Goal: Communication & Community: Answer question/provide support

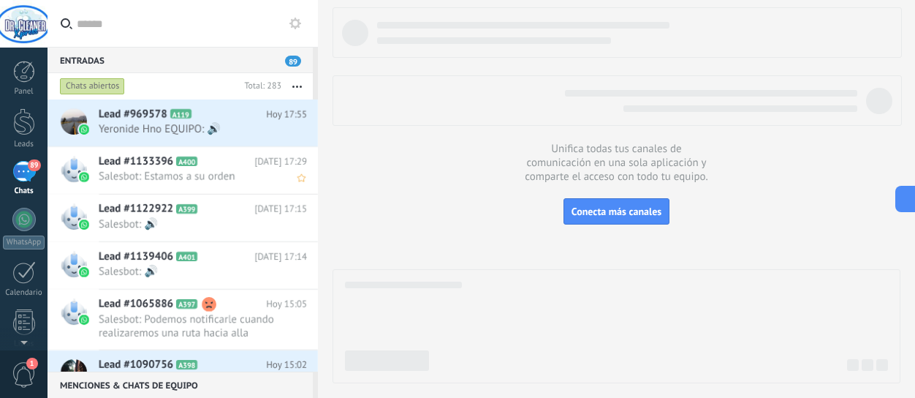
scroll to position [22, 0]
click at [191, 133] on span "Yeronide Hno EQUIPO: 🔊" at bounding box center [189, 129] width 181 height 14
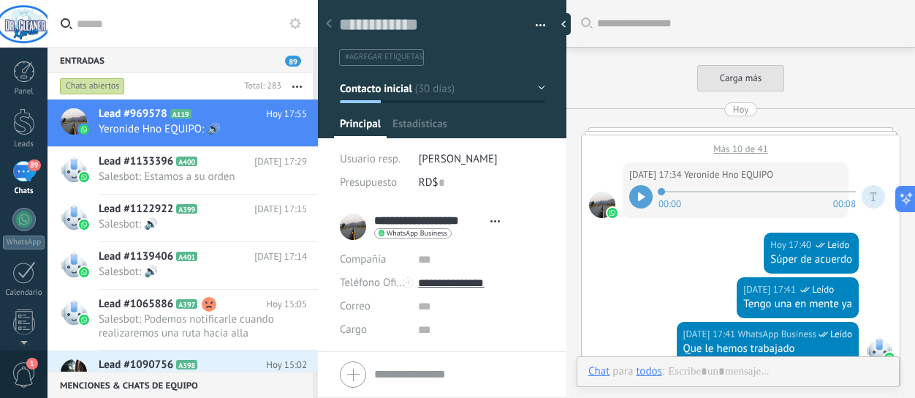
type textarea "**********"
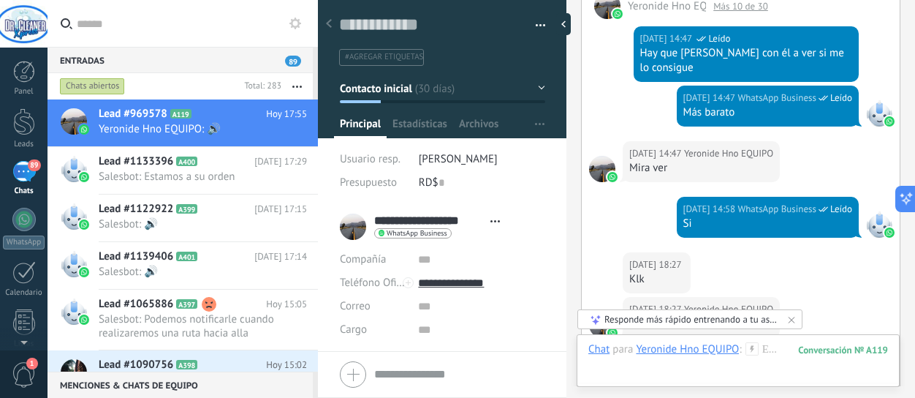
scroll to position [2817, 0]
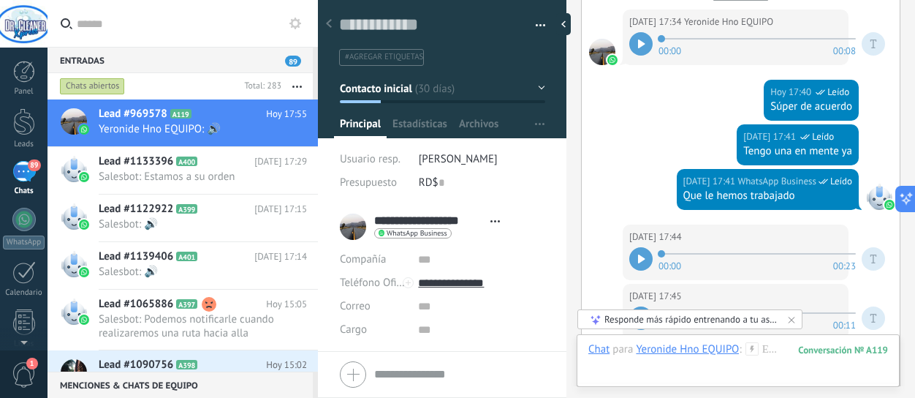
click at [632, 248] on div at bounding box center [640, 258] width 23 height 23
click at [612, 369] on div at bounding box center [738, 364] width 300 height 44
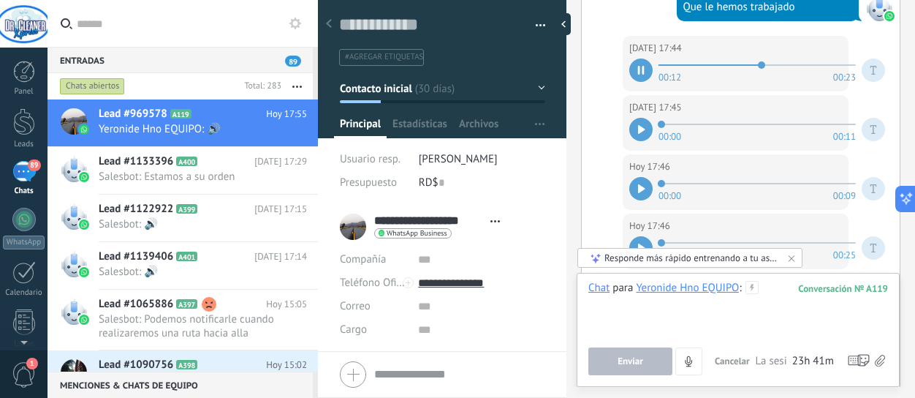
scroll to position [3036, 0]
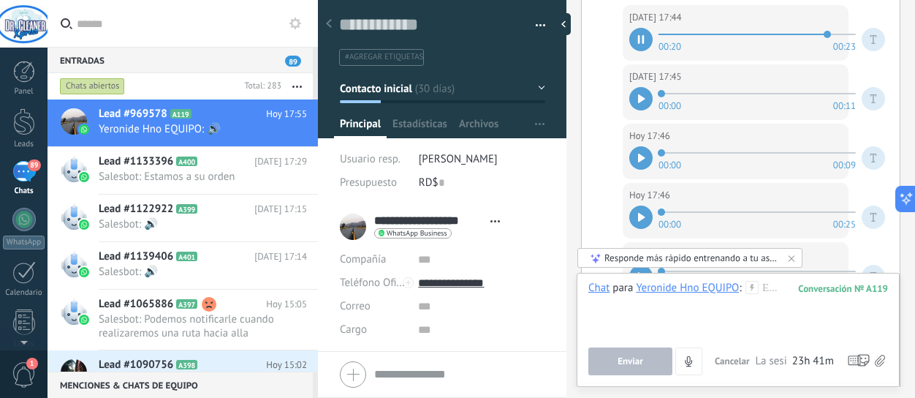
click at [647, 96] on div at bounding box center [640, 98] width 23 height 23
click at [786, 69] on div "[DATE] 17:45 Yeronide Hno EQUIPO" at bounding box center [735, 76] width 213 height 15
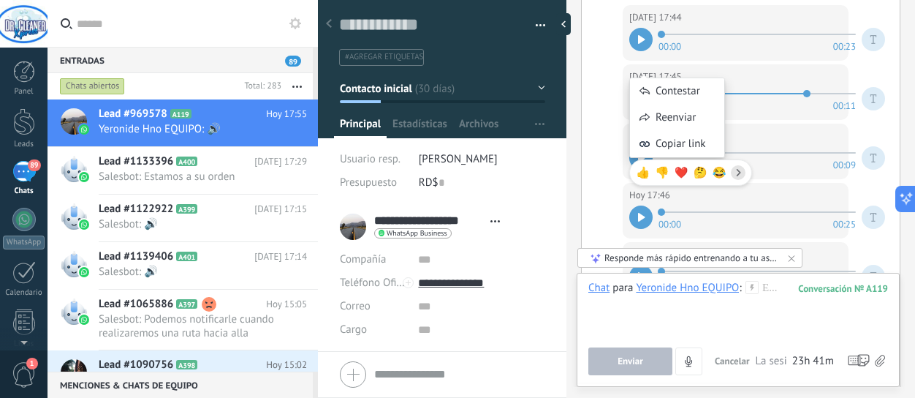
click at [647, 69] on div "Contestar Reenviar Copiar link 👍 👎 ❤️ 🤔 😂" at bounding box center [690, 124] width 123 height 137
click at [685, 97] on div "Contestar" at bounding box center [677, 91] width 94 height 26
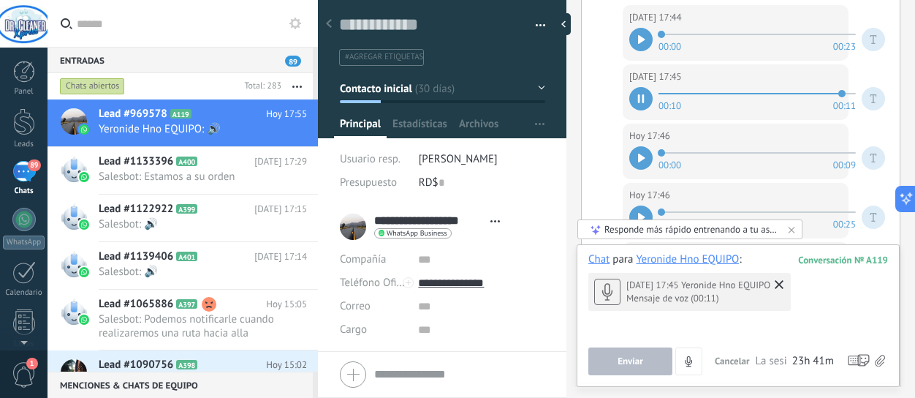
scroll to position [3289, 0]
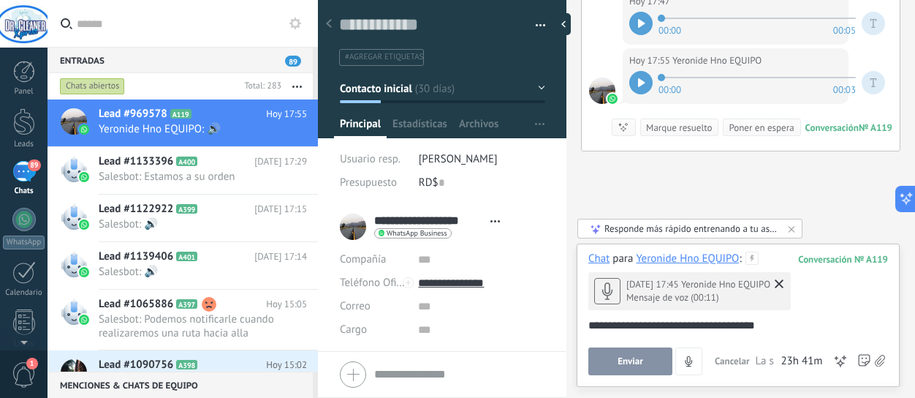
click at [620, 366] on span "Enviar" at bounding box center [631, 361] width 26 height 10
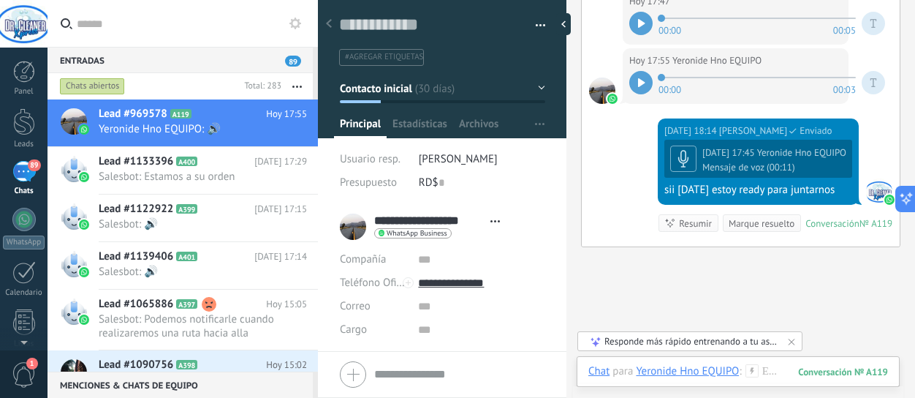
scroll to position [3359, 0]
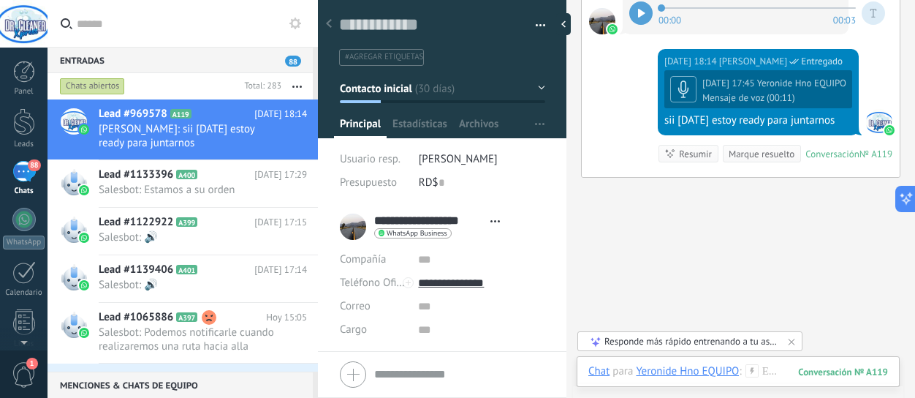
click at [618, 375] on span "para" at bounding box center [622, 371] width 20 height 15
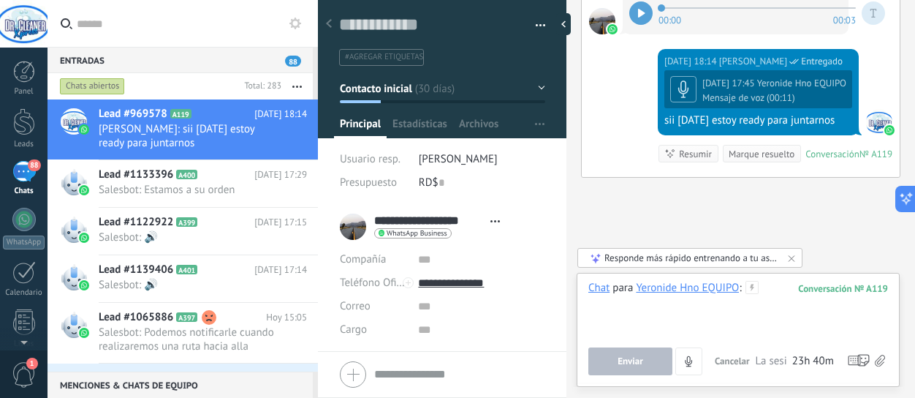
click at [643, 331] on div at bounding box center [738, 309] width 300 height 56
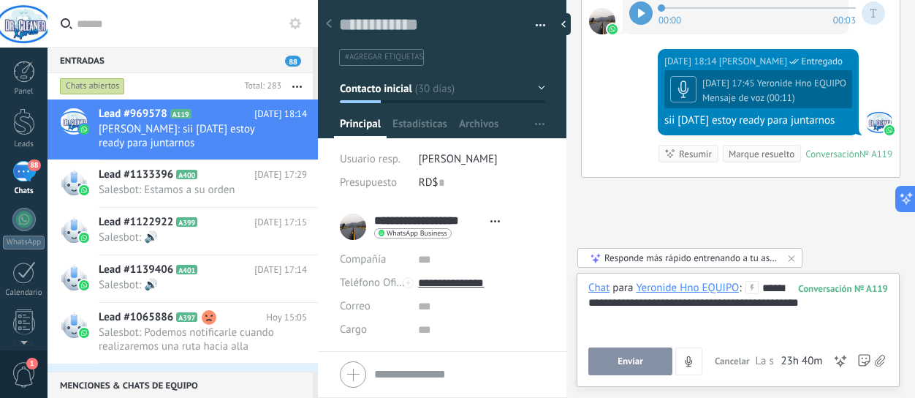
click at [644, 351] on button "Enviar" at bounding box center [630, 361] width 84 height 28
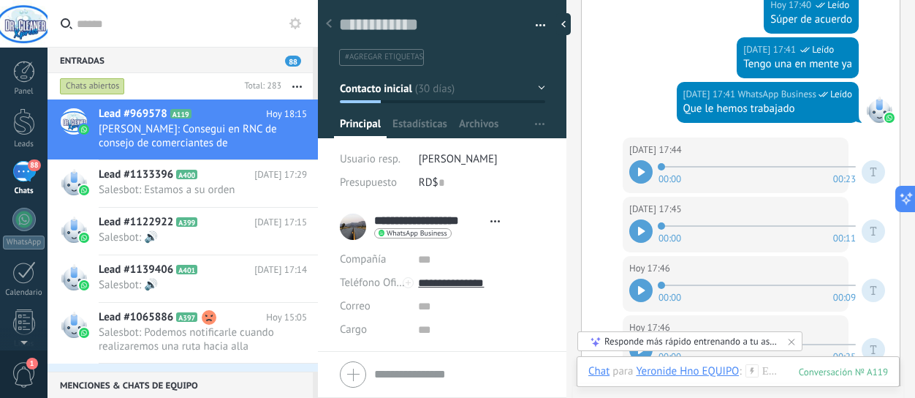
scroll to position [2933, 0]
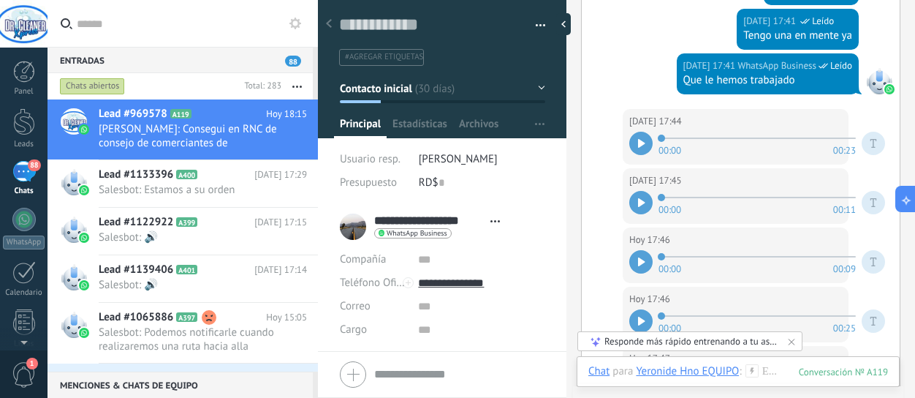
click at [645, 250] on div at bounding box center [640, 261] width 23 height 23
click at [642, 316] on icon at bounding box center [641, 320] width 7 height 9
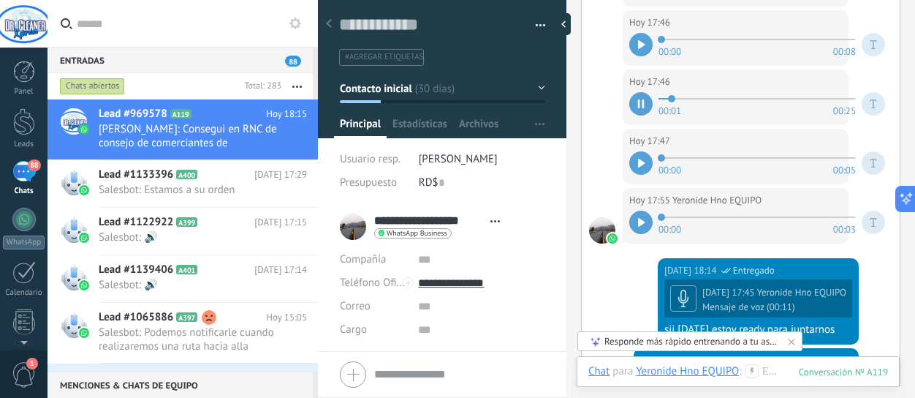
scroll to position [3152, 0]
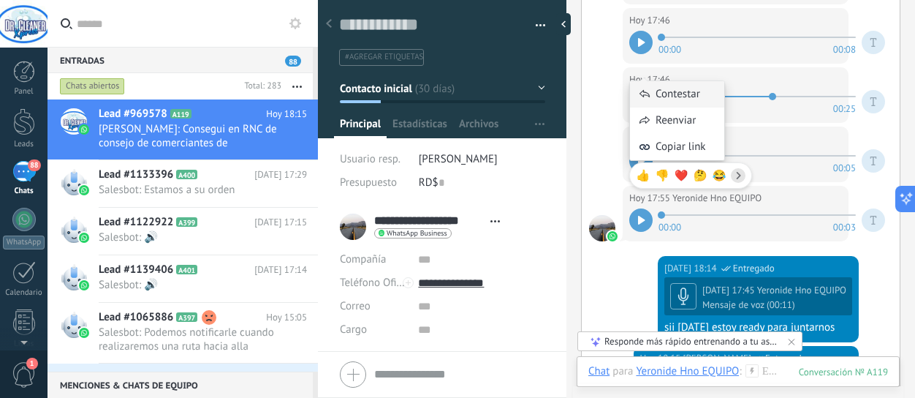
click at [666, 88] on div "Contestar" at bounding box center [677, 94] width 94 height 26
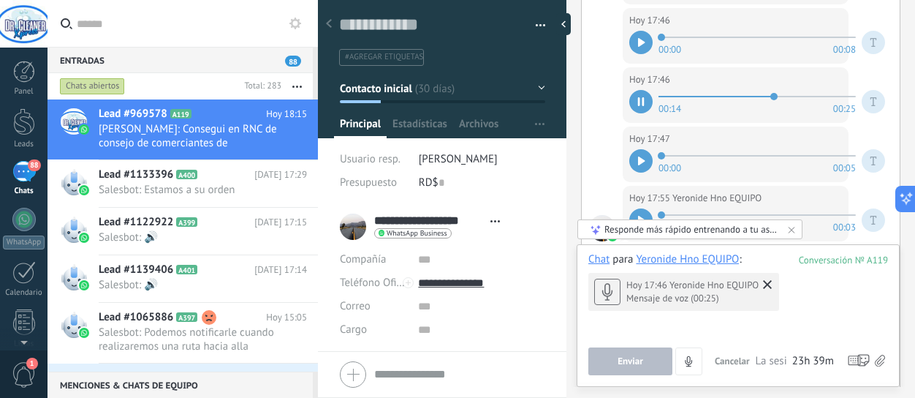
scroll to position [3444, 0]
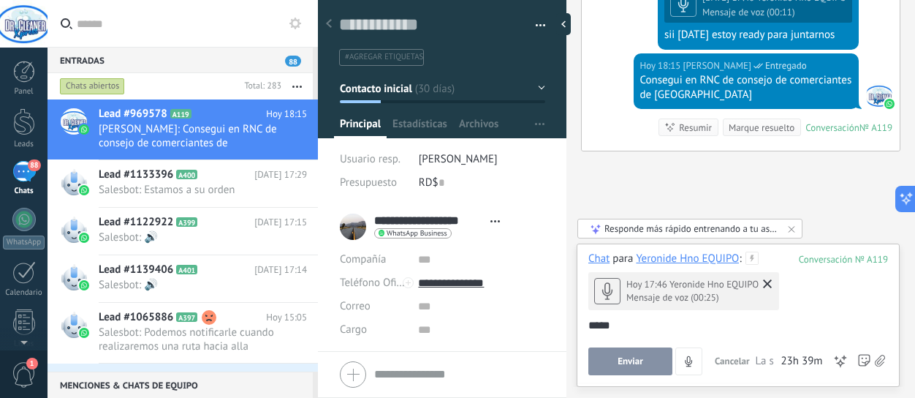
click at [643, 357] on button "Enviar" at bounding box center [630, 361] width 84 height 28
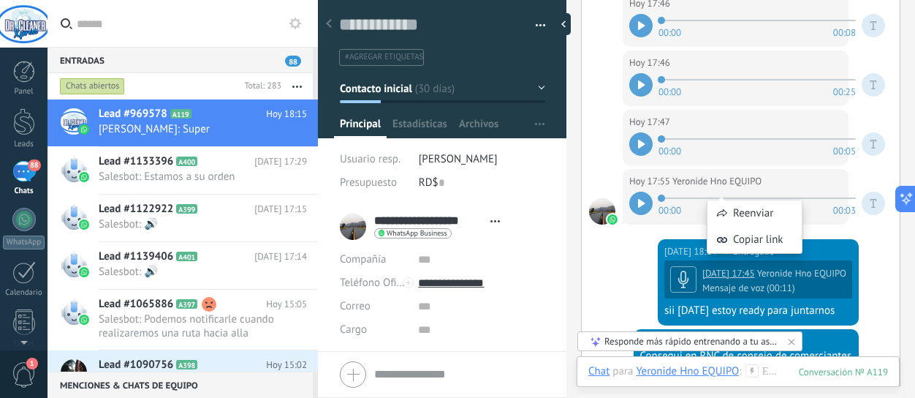
scroll to position [3169, 0]
click at [644, 132] on div at bounding box center [640, 143] width 23 height 23
click at [642, 199] on icon at bounding box center [641, 203] width 7 height 9
click at [619, 367] on span "para" at bounding box center [622, 371] width 20 height 15
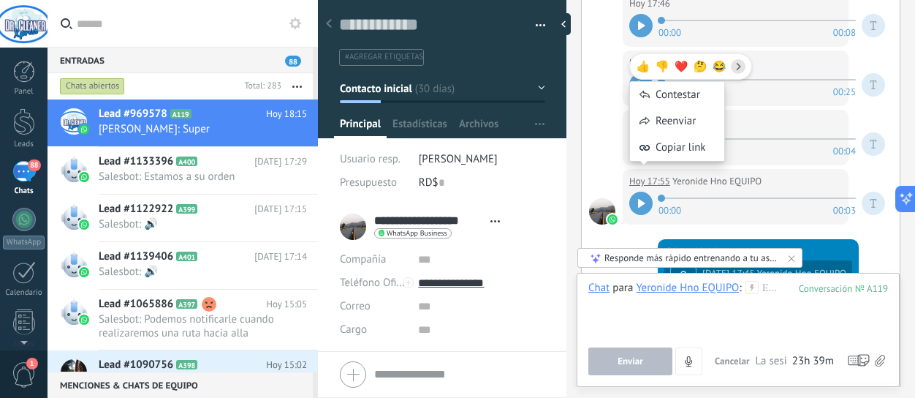
click at [662, 166] on div "👍 👎 ❤️ 🤔 😂 Contestar Reenviar Copiar link" at bounding box center [690, 114] width 123 height 139
click at [677, 99] on div "Contestar" at bounding box center [677, 95] width 94 height 26
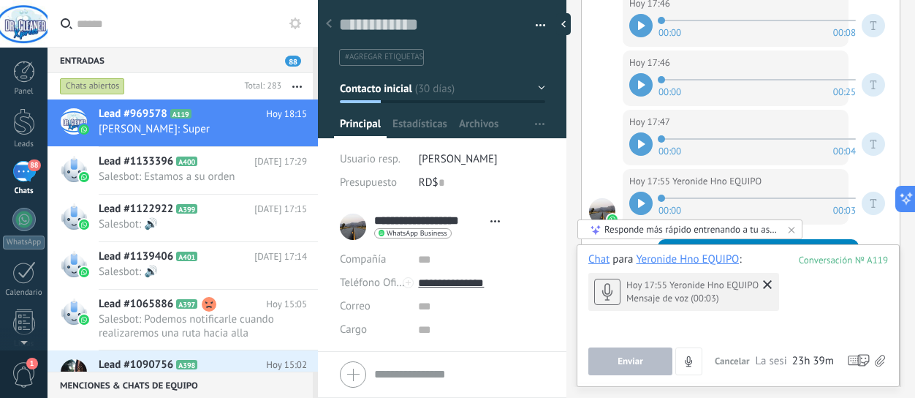
scroll to position [3534, 0]
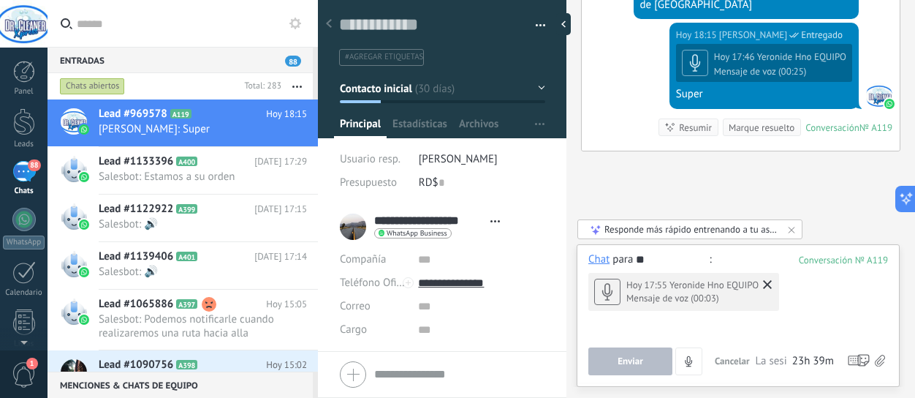
type input "*"
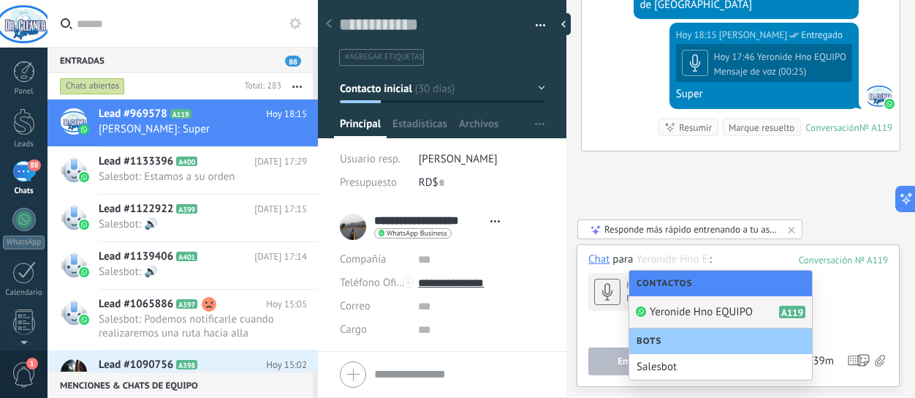
click at [631, 334] on div "Bots" at bounding box center [720, 341] width 183 height 26
click at [626, 333] on div "Chat para Yeronide Hno EQUIPO Yeronide Hno EQUIPOA119 : 119 [DATE] 17:55 Yeroni…" at bounding box center [738, 299] width 300 height 95
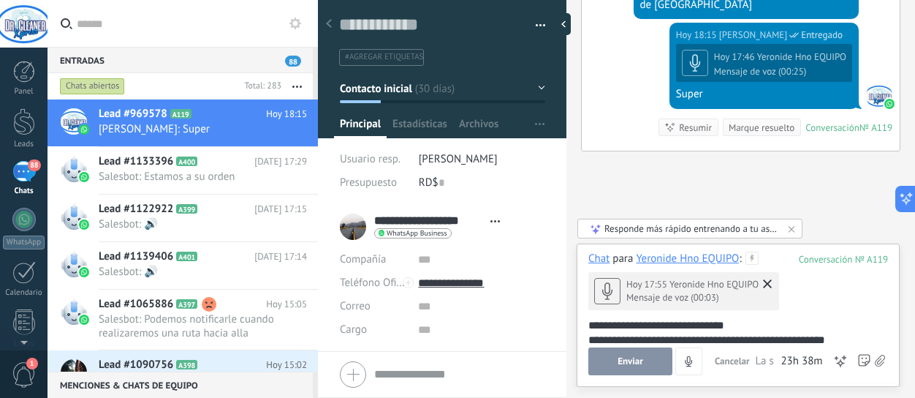
click at [634, 368] on button "Enviar" at bounding box center [630, 361] width 84 height 28
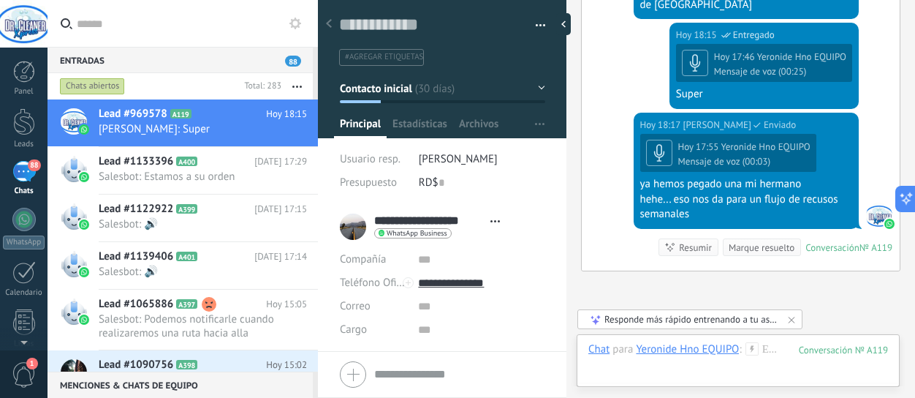
scroll to position [3654, 0]
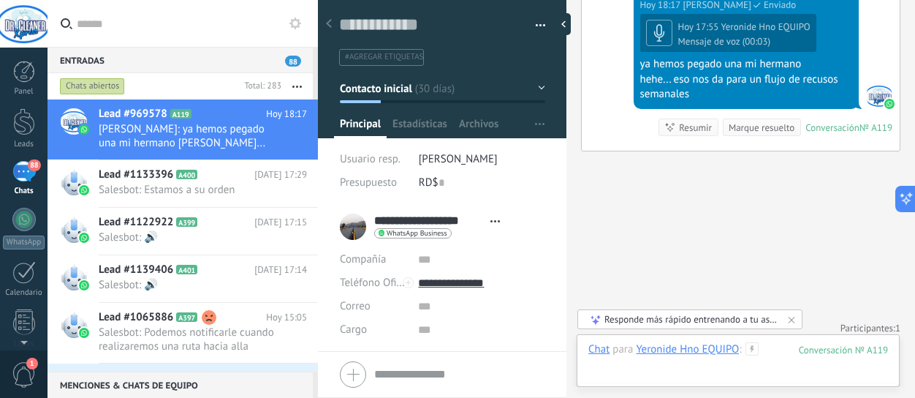
click at [628, 360] on div at bounding box center [738, 364] width 300 height 44
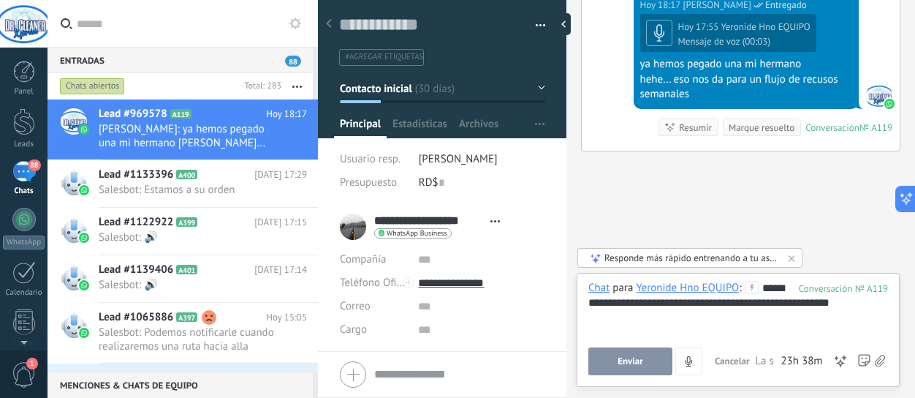
click at [634, 349] on button "Enviar" at bounding box center [630, 361] width 84 height 28
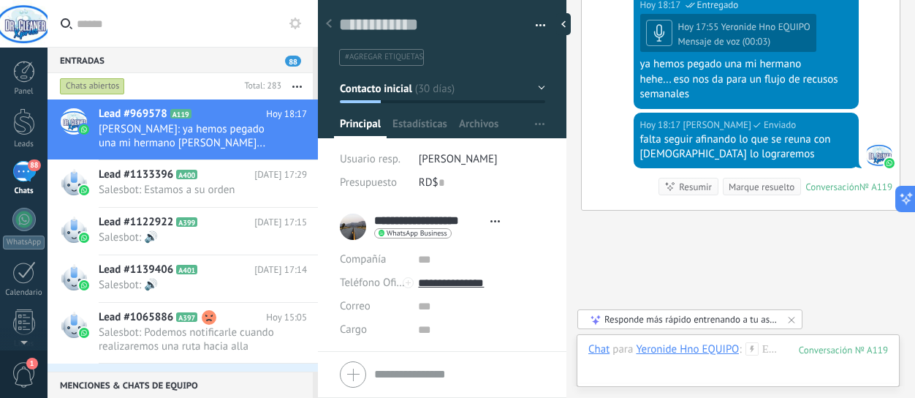
scroll to position [3713, 0]
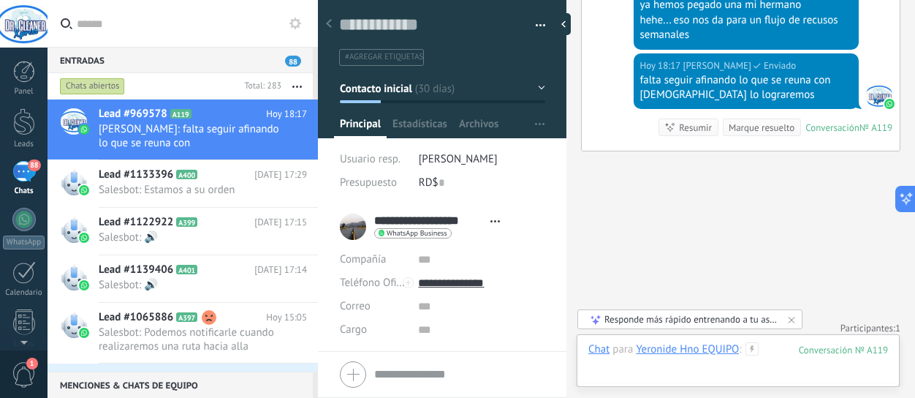
click at [621, 365] on div at bounding box center [738, 364] width 300 height 44
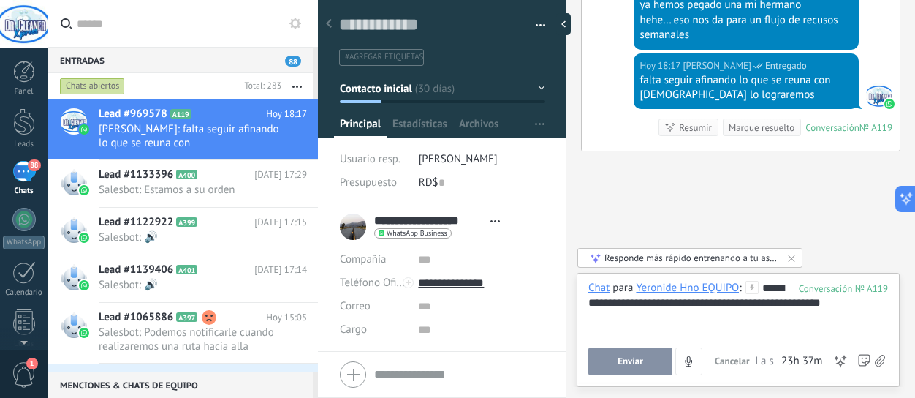
click at [623, 347] on div "Enviar Cancelar Rastrear clics en links ? Reducir links largos y rastrear clics…" at bounding box center [671, 361] width 167 height 28
click at [623, 349] on button "Enviar" at bounding box center [630, 361] width 84 height 28
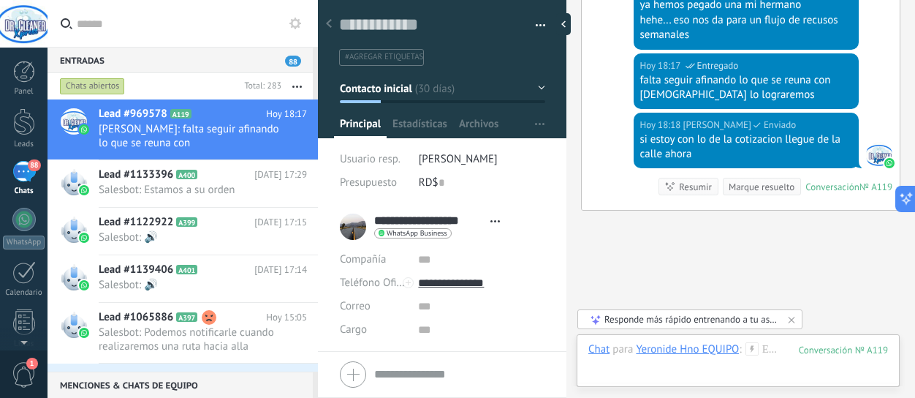
scroll to position [3772, 0]
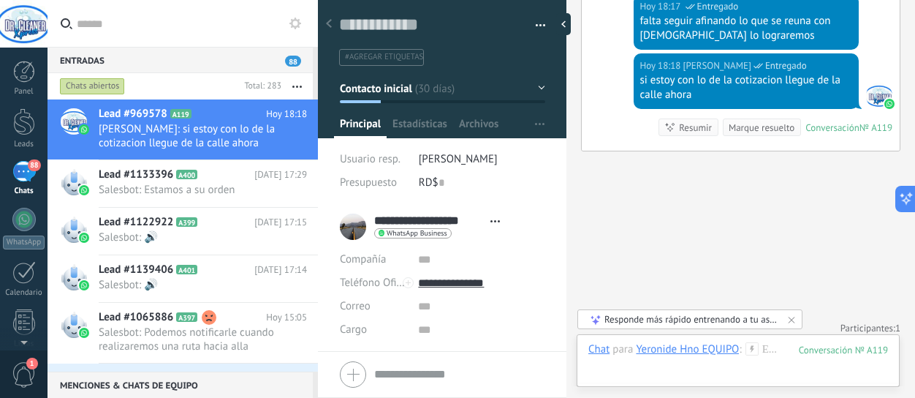
click at [23, 170] on div "88" at bounding box center [23, 171] width 23 height 21
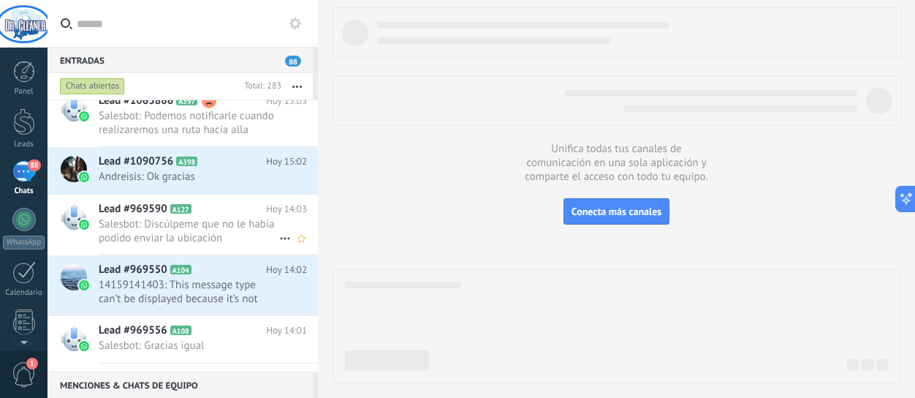
scroll to position [219, 0]
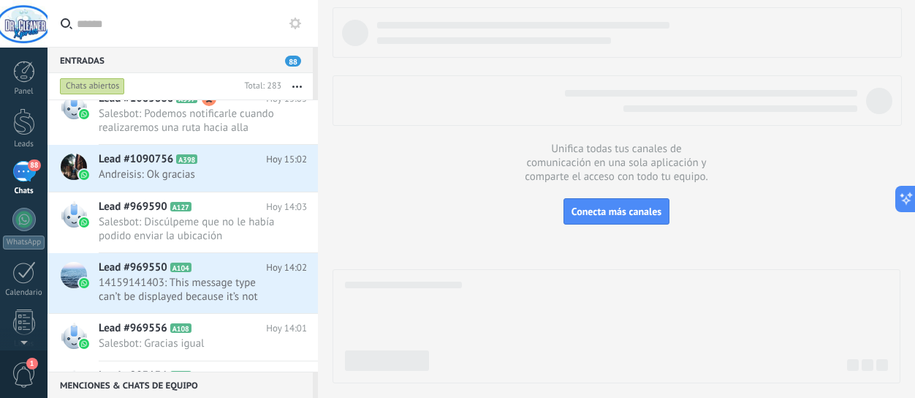
click at [151, 62] on div "Entradas 88" at bounding box center [180, 60] width 265 height 26
click at [154, 30] on input "text" at bounding box center [191, 23] width 229 height 47
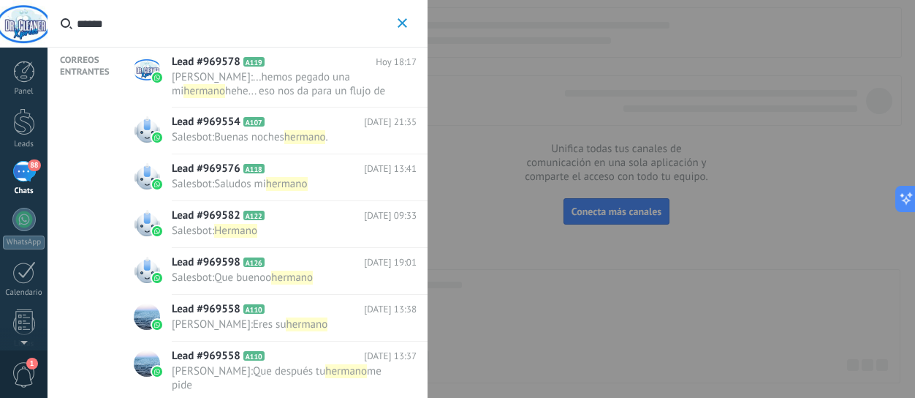
type input "******"
click at [273, 135] on span "Buenas noches" at bounding box center [249, 137] width 70 height 14
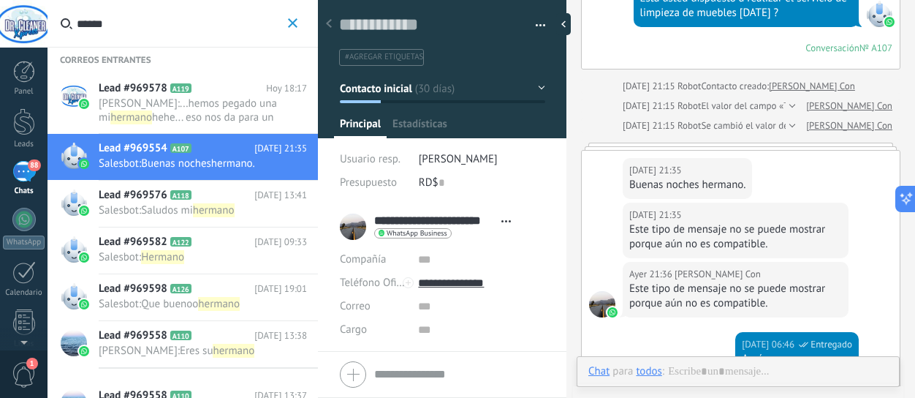
scroll to position [22, 0]
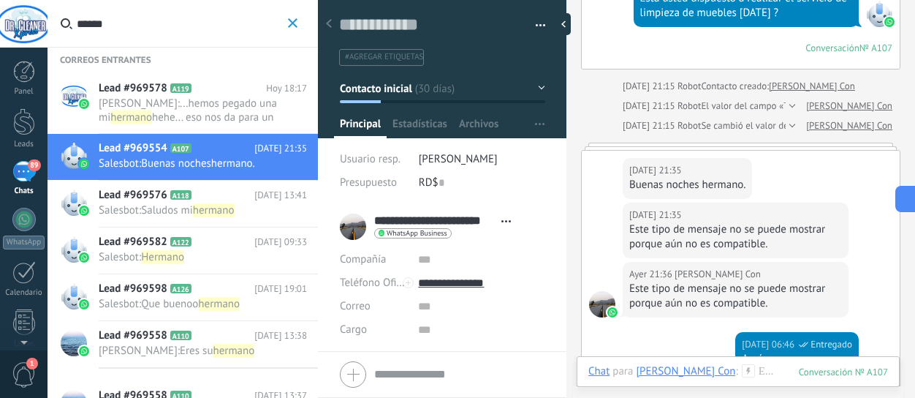
click at [174, 355] on span "[PERSON_NAME] :" at bounding box center [139, 350] width 81 height 14
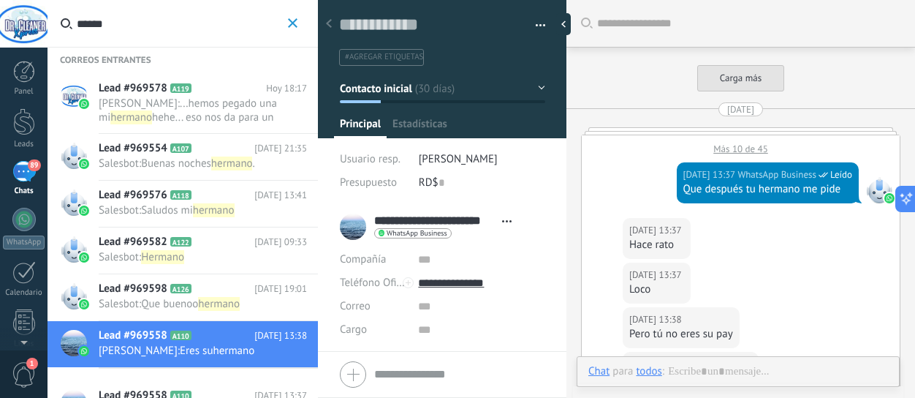
type textarea "**********"
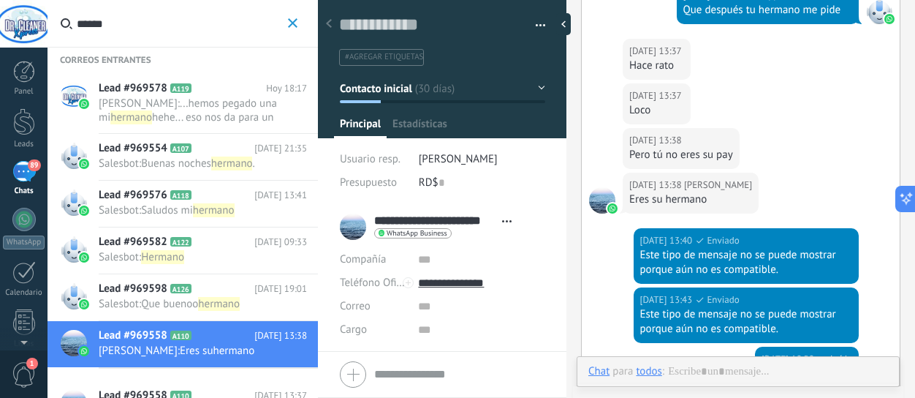
scroll to position [22, 0]
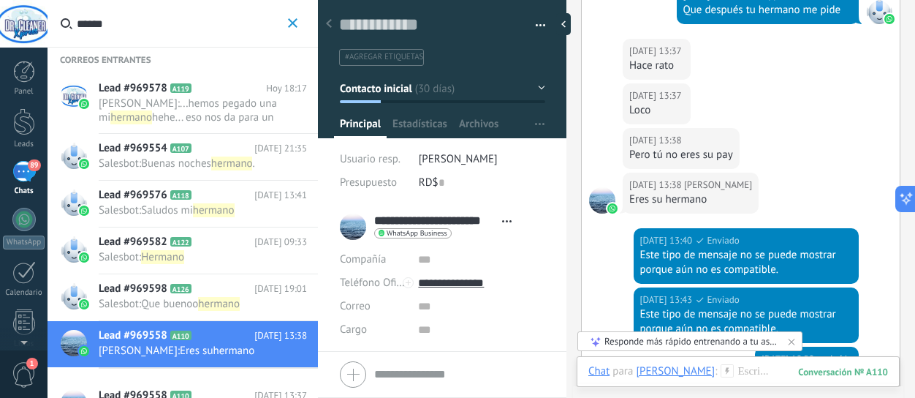
drag, startPoint x: 174, startPoint y: 355, endPoint x: 611, endPoint y: 308, distance: 439.5
click at [611, 308] on div "[DATE] 13:43 WhatsApp Business Enviado Este tipo de mensaje no se puede mostrar…" at bounding box center [741, 316] width 318 height 59
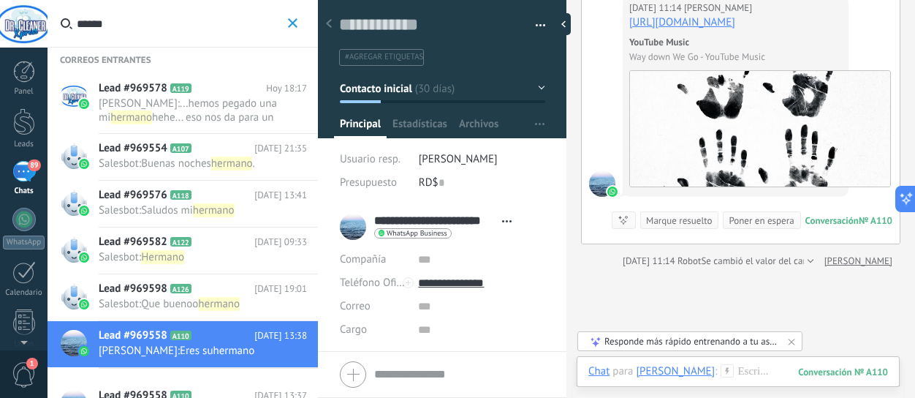
scroll to position [4991, 0]
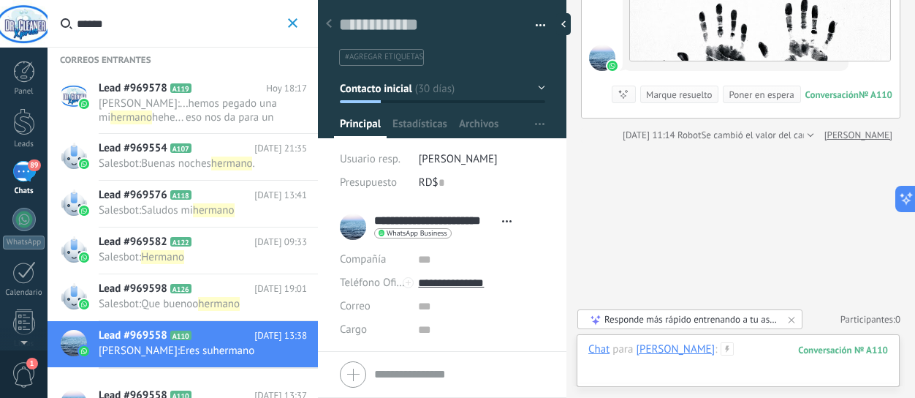
click at [666, 367] on div at bounding box center [738, 364] width 300 height 44
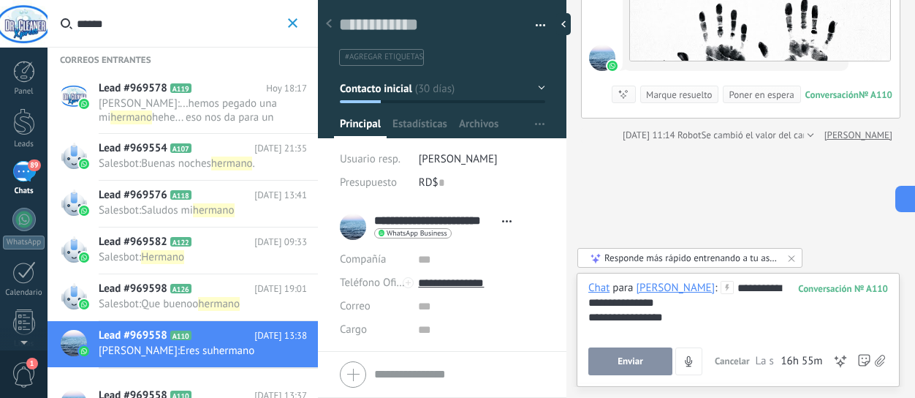
click at [666, 367] on button "Enviar" at bounding box center [630, 361] width 84 height 28
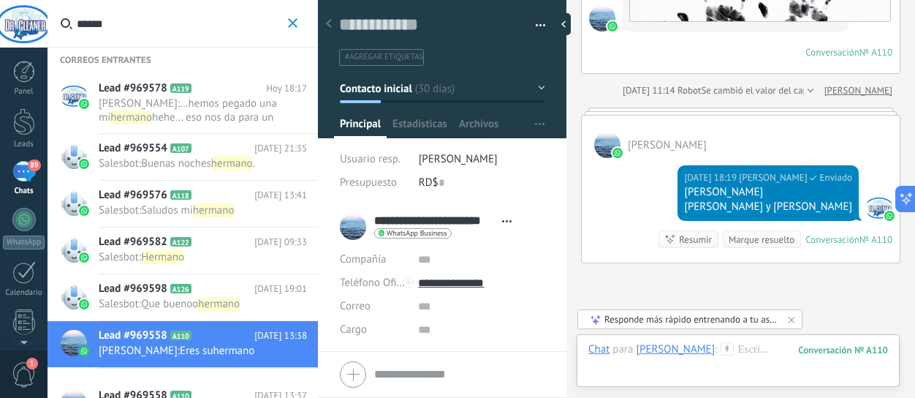
scroll to position [4977, 0]
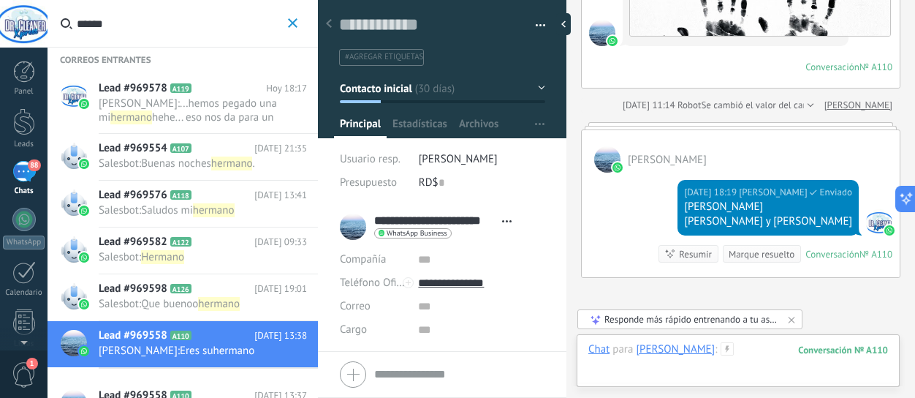
click at [617, 364] on div at bounding box center [738, 364] width 300 height 44
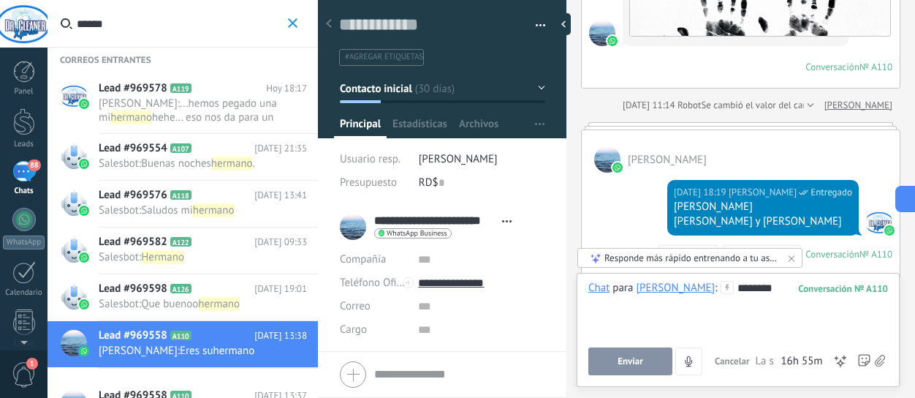
click at [617, 368] on button "Enviar" at bounding box center [630, 361] width 84 height 28
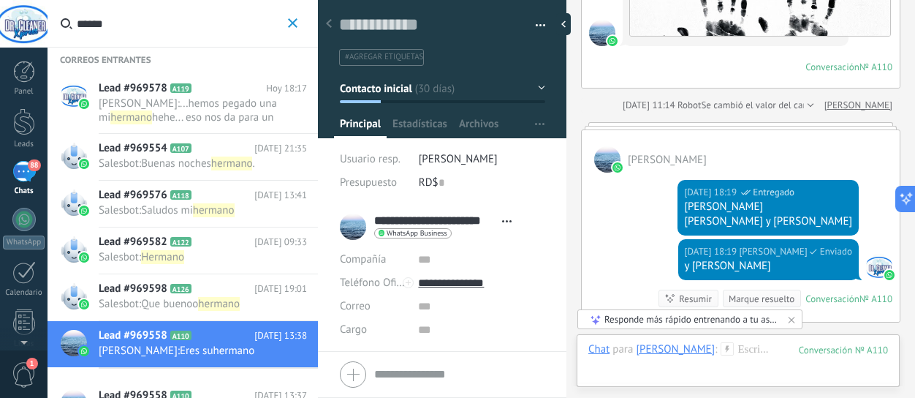
scroll to position [5194, 0]
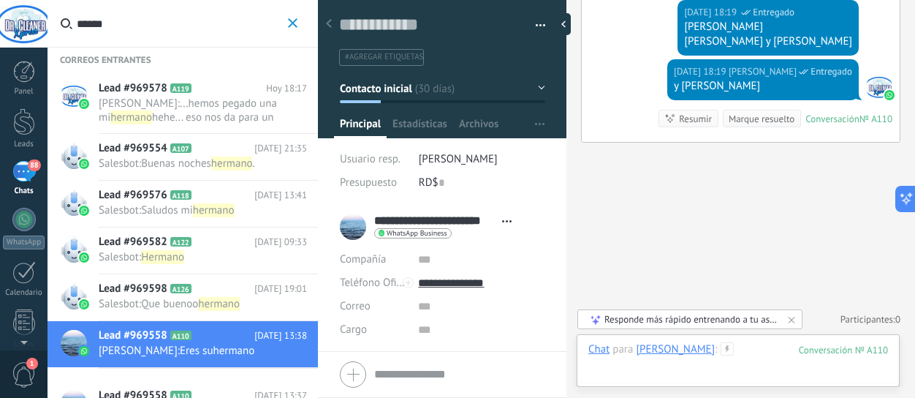
click at [615, 369] on div at bounding box center [738, 364] width 300 height 44
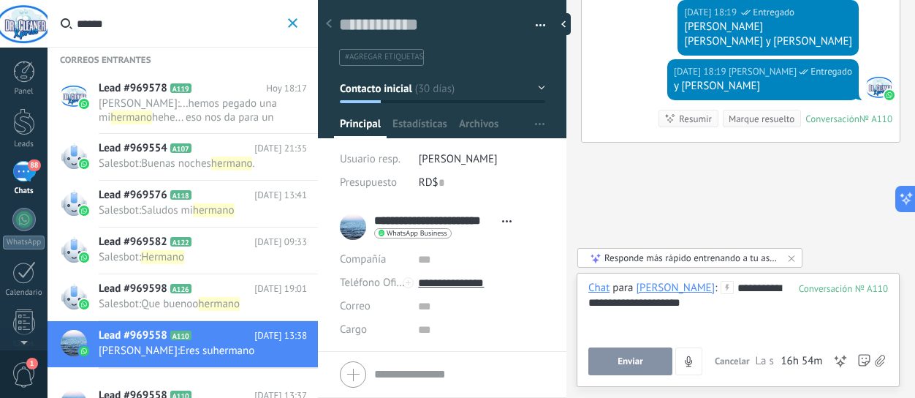
click at [615, 369] on button "Enviar" at bounding box center [630, 361] width 84 height 28
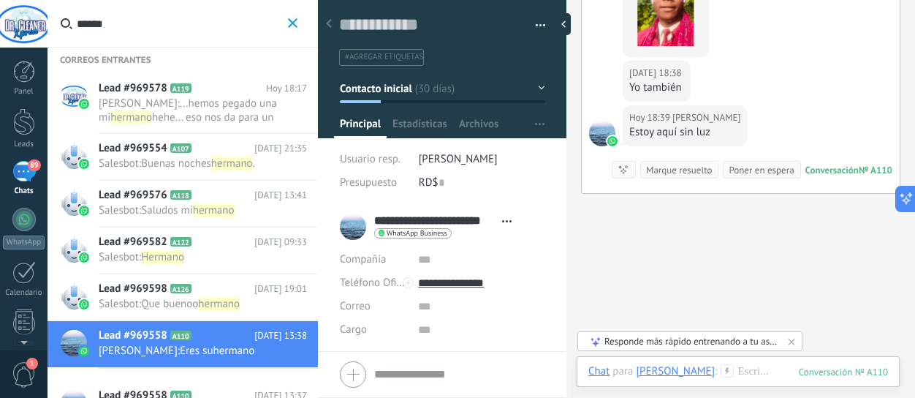
scroll to position [5347, 0]
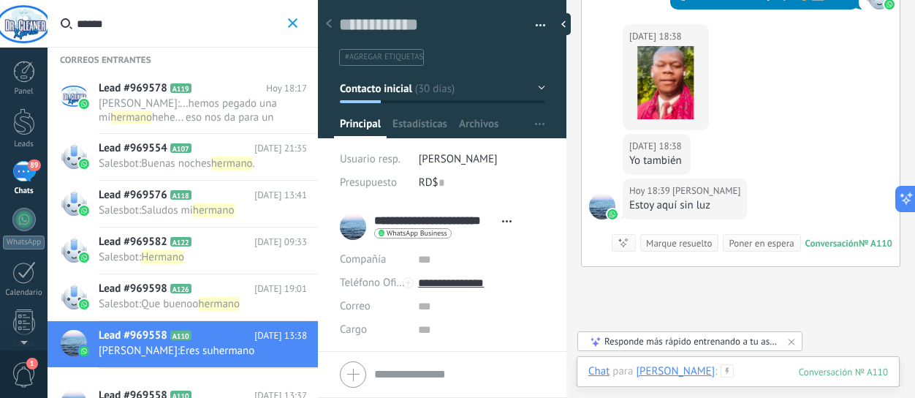
click at [782, 373] on div at bounding box center [738, 386] width 300 height 44
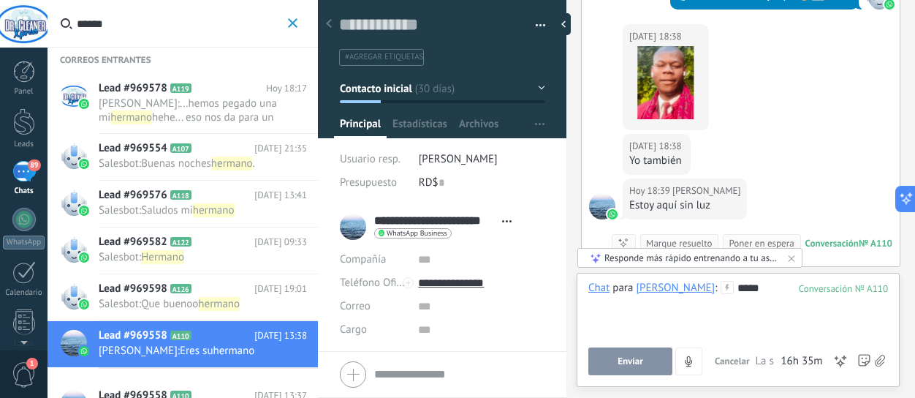
click at [634, 371] on button "Enviar" at bounding box center [630, 361] width 84 height 28
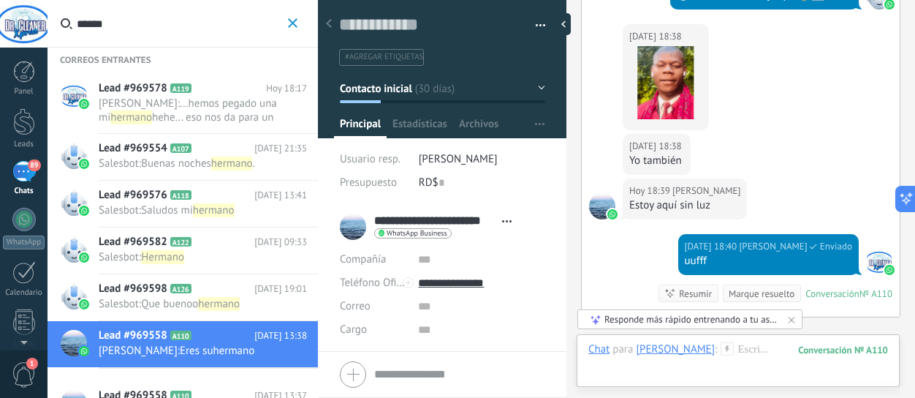
scroll to position [5560, 0]
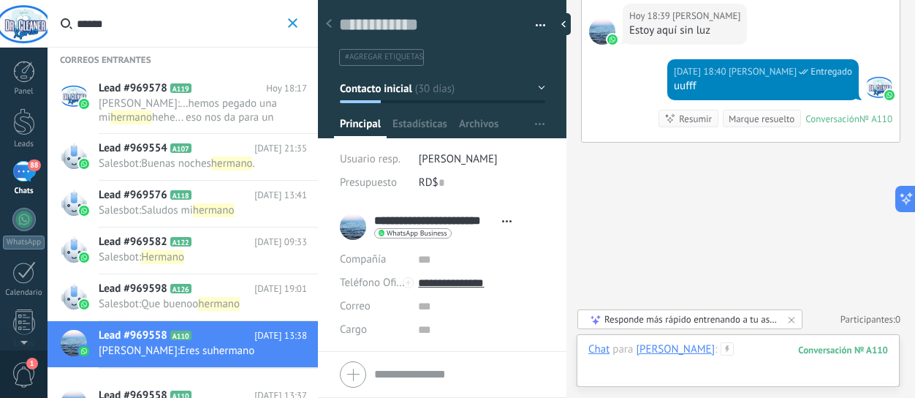
click at [648, 370] on div at bounding box center [738, 364] width 300 height 44
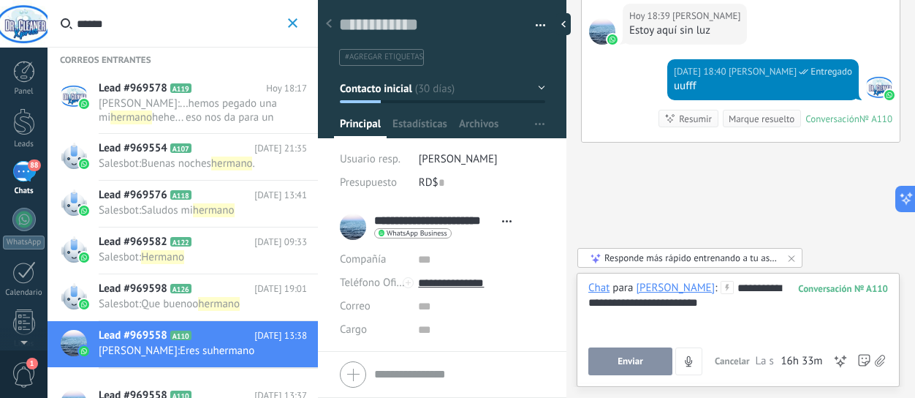
click at [626, 369] on button "Enviar" at bounding box center [630, 361] width 84 height 28
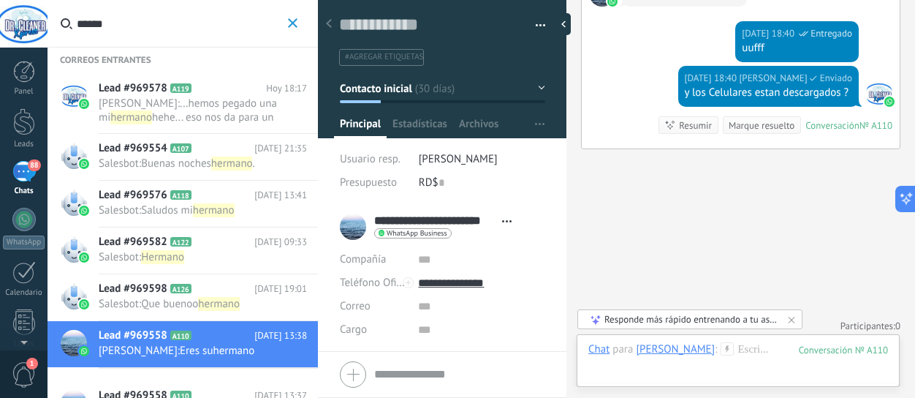
scroll to position [5605, 0]
